Goal: Find specific page/section: Find specific page/section

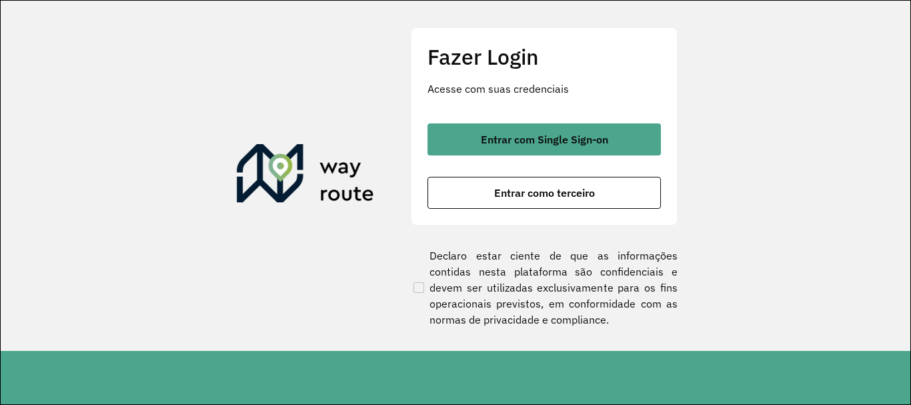
click at [575, 121] on div "Fazer Login Acesse com suas credenciais Entrar com Single Sign-on Entrar como t…" at bounding box center [544, 125] width 267 height 197
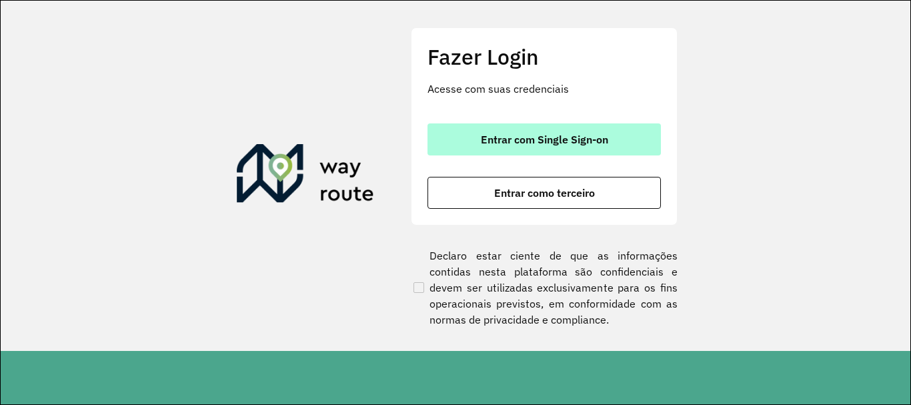
click at [581, 131] on button "Entrar com Single Sign-on" at bounding box center [543, 139] width 233 height 32
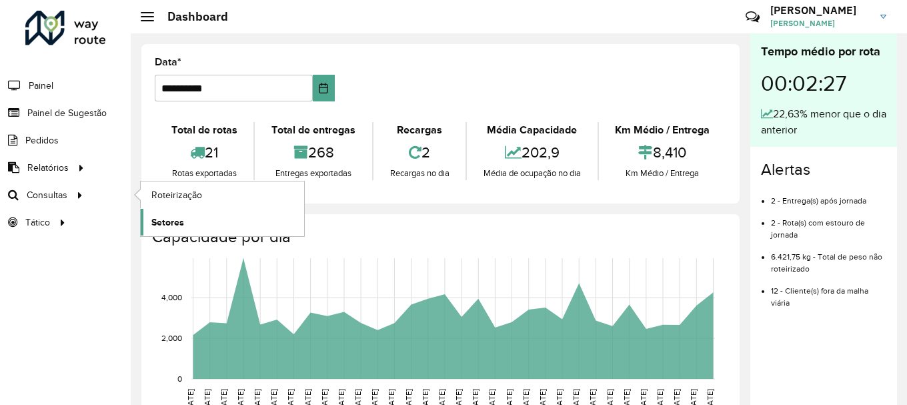
click at [210, 218] on link "Setores" at bounding box center [222, 222] width 163 height 27
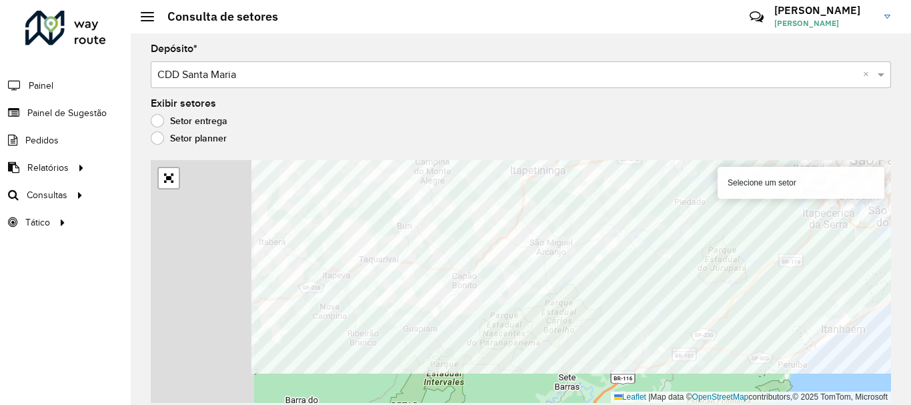
click at [666, 157] on div "Depósito * Selecione um depósito × CDD Santa Maria × Exibir setores Setor entre…" at bounding box center [521, 218] width 780 height 371
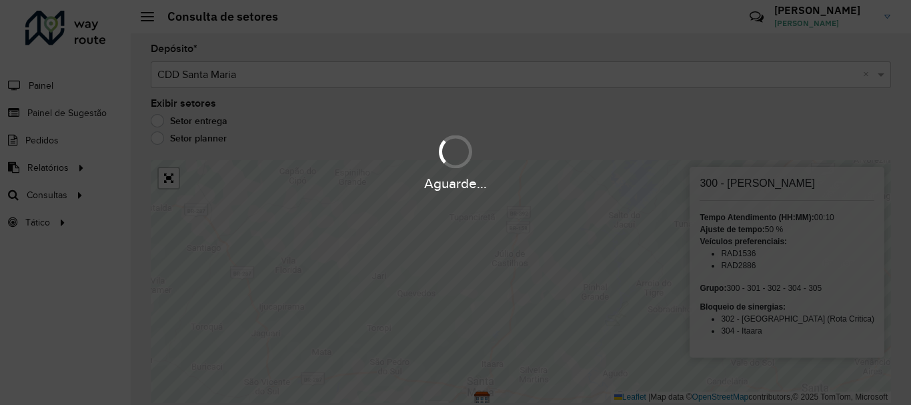
click at [515, 275] on div "Aguarde..." at bounding box center [455, 202] width 911 height 405
click at [521, 272] on div "Aguarde..." at bounding box center [455, 202] width 911 height 405
